Goal: Entertainment & Leisure: Consume media (video, audio)

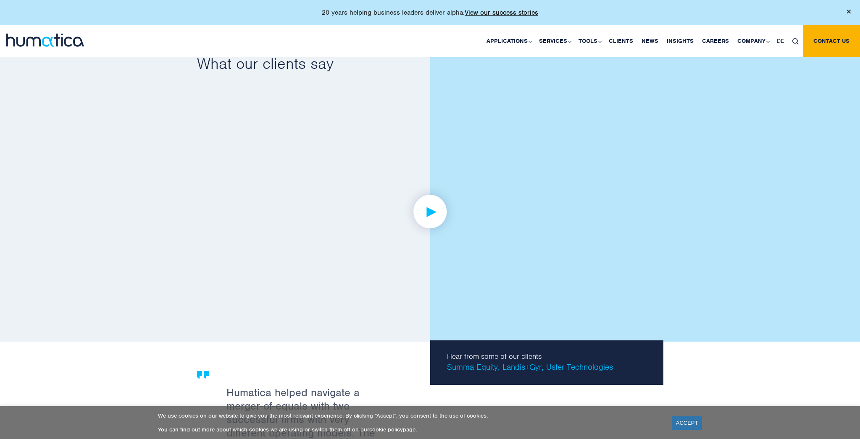
scroll to position [1398, 0]
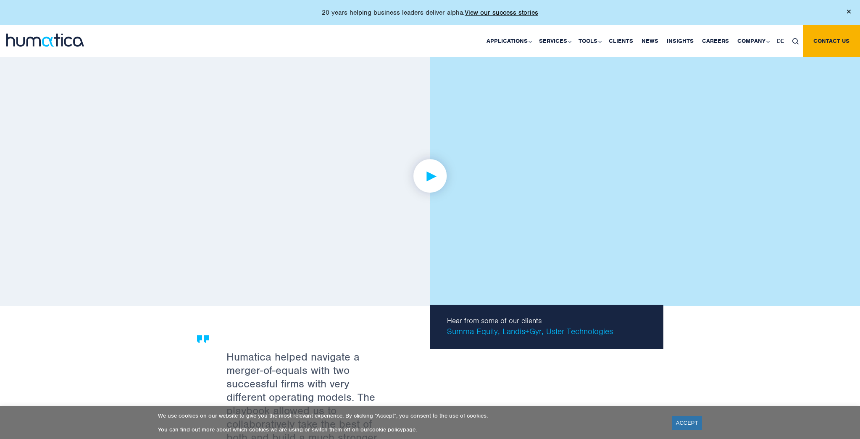
click at [425, 171] on img at bounding box center [429, 176] width 65 height 65
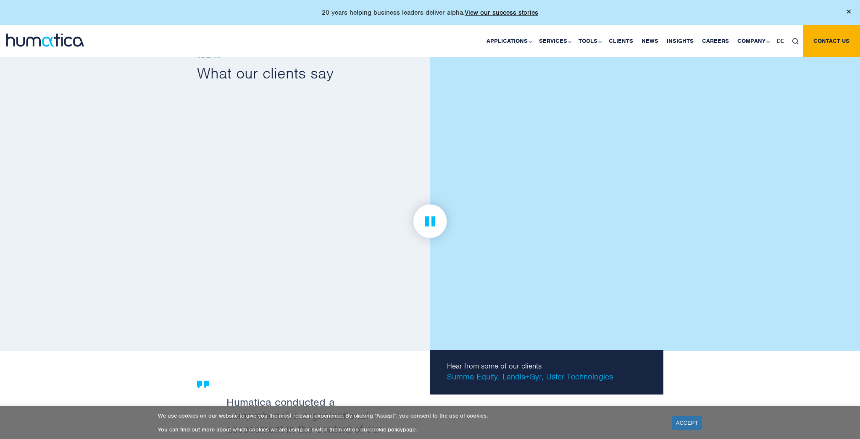
scroll to position [1349, 0]
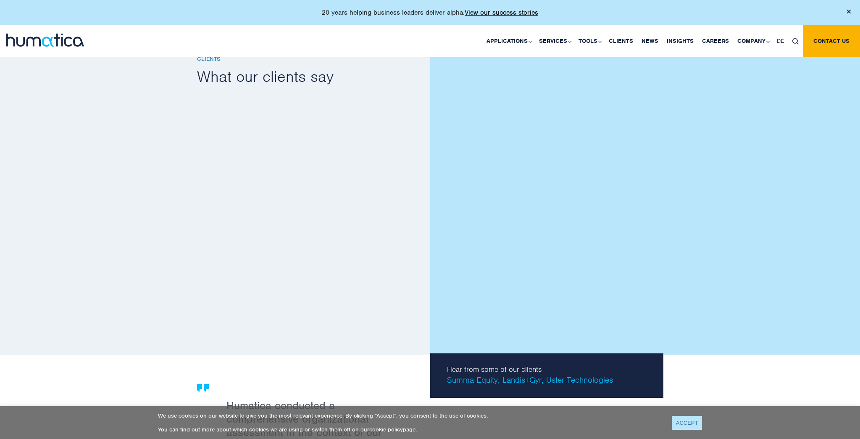
click at [692, 426] on link "ACCEPT" at bounding box center [687, 423] width 31 height 14
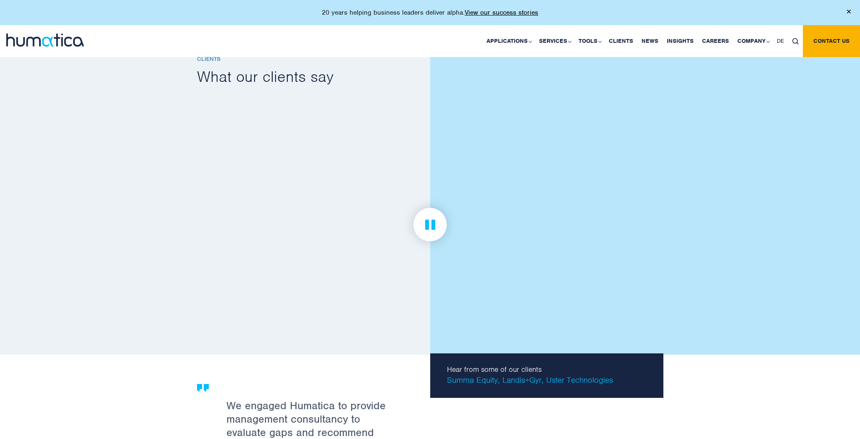
click at [431, 227] on img at bounding box center [429, 224] width 65 height 65
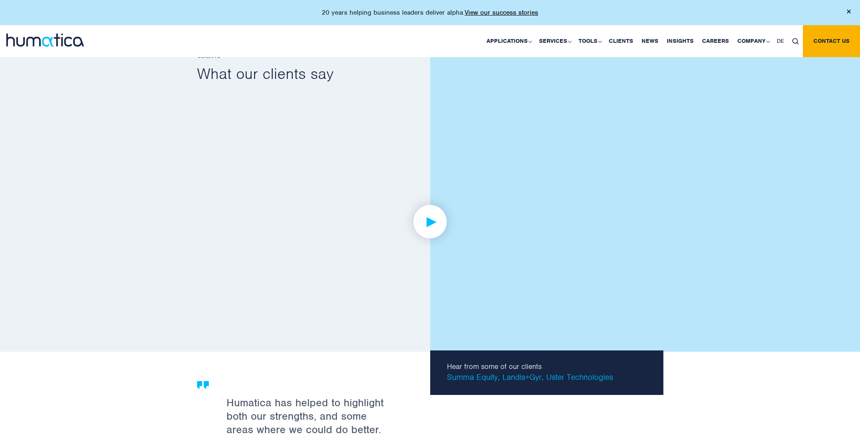
click at [428, 209] on img at bounding box center [429, 221] width 65 height 65
click at [429, 207] on img at bounding box center [429, 221] width 65 height 65
click at [450, 219] on img at bounding box center [429, 221] width 65 height 65
click at [427, 218] on img at bounding box center [429, 221] width 65 height 65
click at [436, 218] on img at bounding box center [429, 221] width 65 height 65
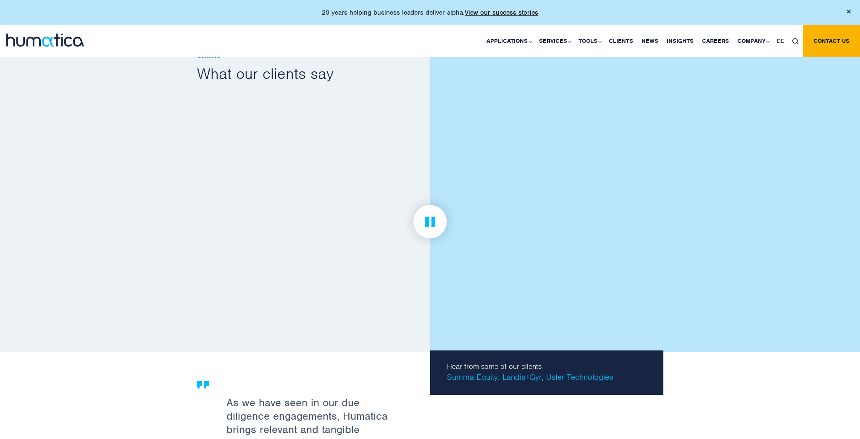
click at [436, 220] on img at bounding box center [429, 221] width 65 height 65
click at [433, 211] on img at bounding box center [429, 221] width 65 height 65
click at [431, 213] on img at bounding box center [429, 221] width 65 height 65
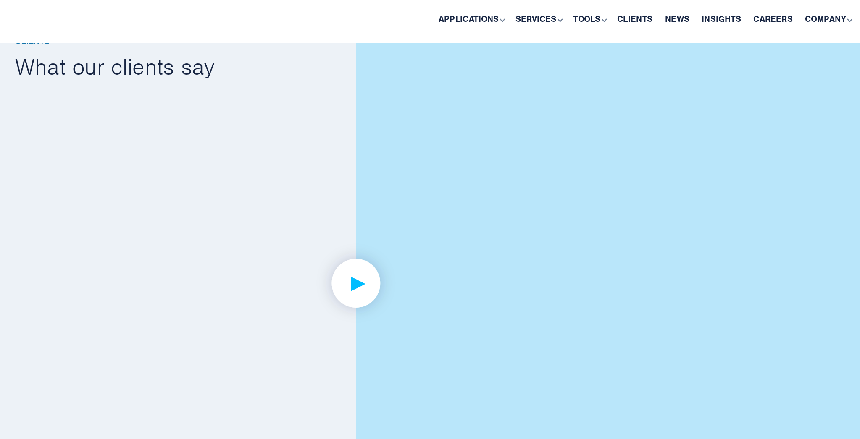
scroll to position [1347, 0]
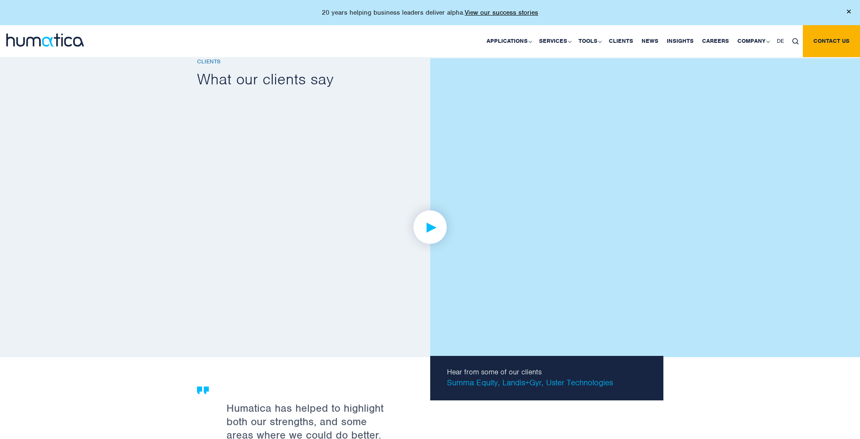
click at [442, 226] on img at bounding box center [429, 227] width 65 height 65
click at [437, 225] on img at bounding box center [429, 227] width 65 height 65
click at [427, 222] on img at bounding box center [429, 227] width 65 height 65
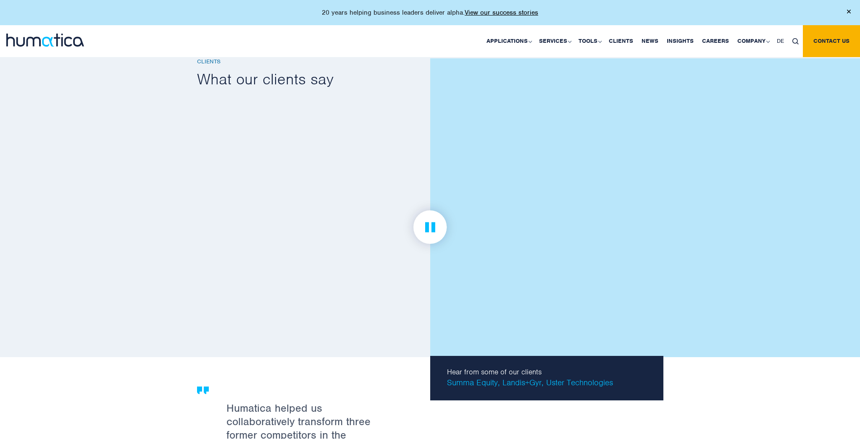
click at [427, 222] on img at bounding box center [429, 227] width 65 height 65
click at [441, 208] on img at bounding box center [429, 227] width 65 height 65
click at [431, 231] on img at bounding box center [429, 227] width 65 height 65
click at [429, 223] on img at bounding box center [429, 227] width 65 height 65
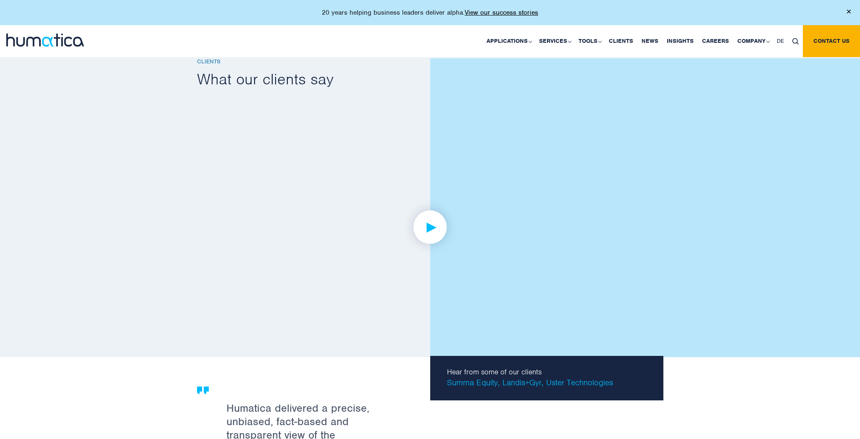
click at [437, 226] on img at bounding box center [429, 227] width 65 height 65
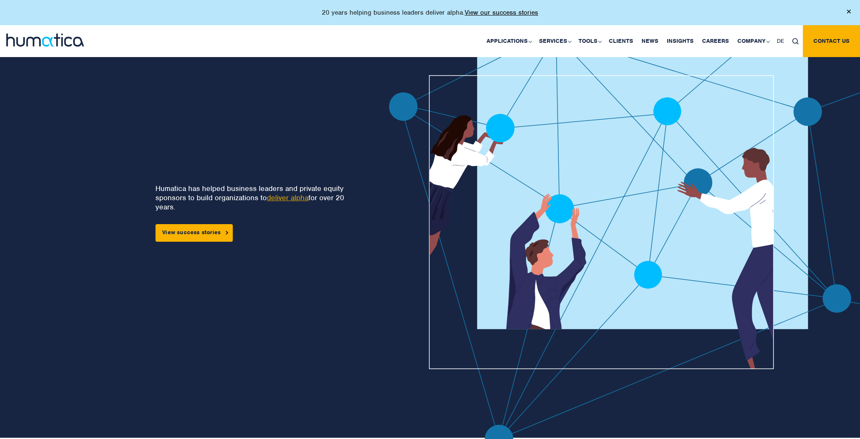
scroll to position [0, 0]
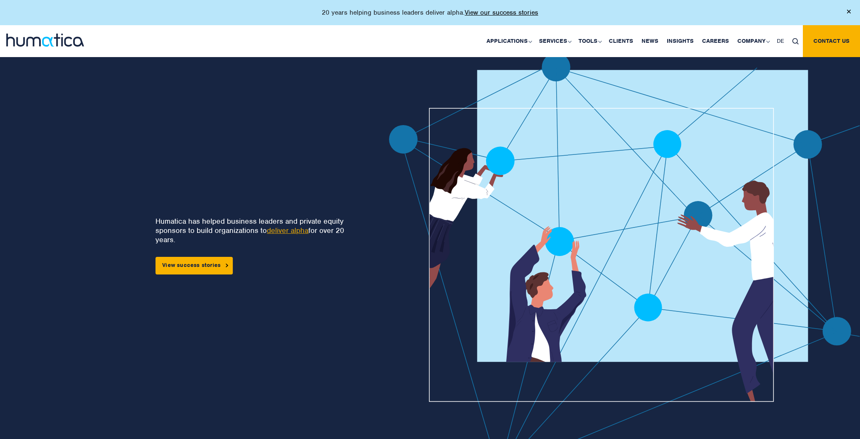
click at [287, 150] on div "Humatica has helped business leaders and private equity sponsors to build organ…" at bounding box center [176, 269] width 299 height 433
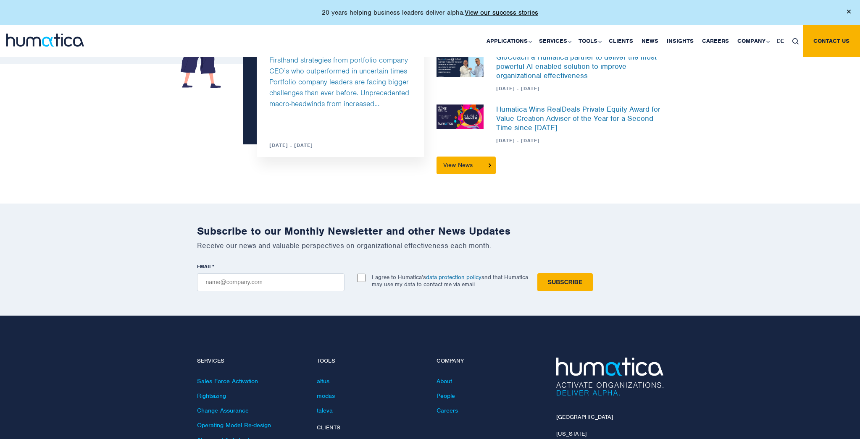
scroll to position [2466, 0]
